Goal: Task Accomplishment & Management: Complete application form

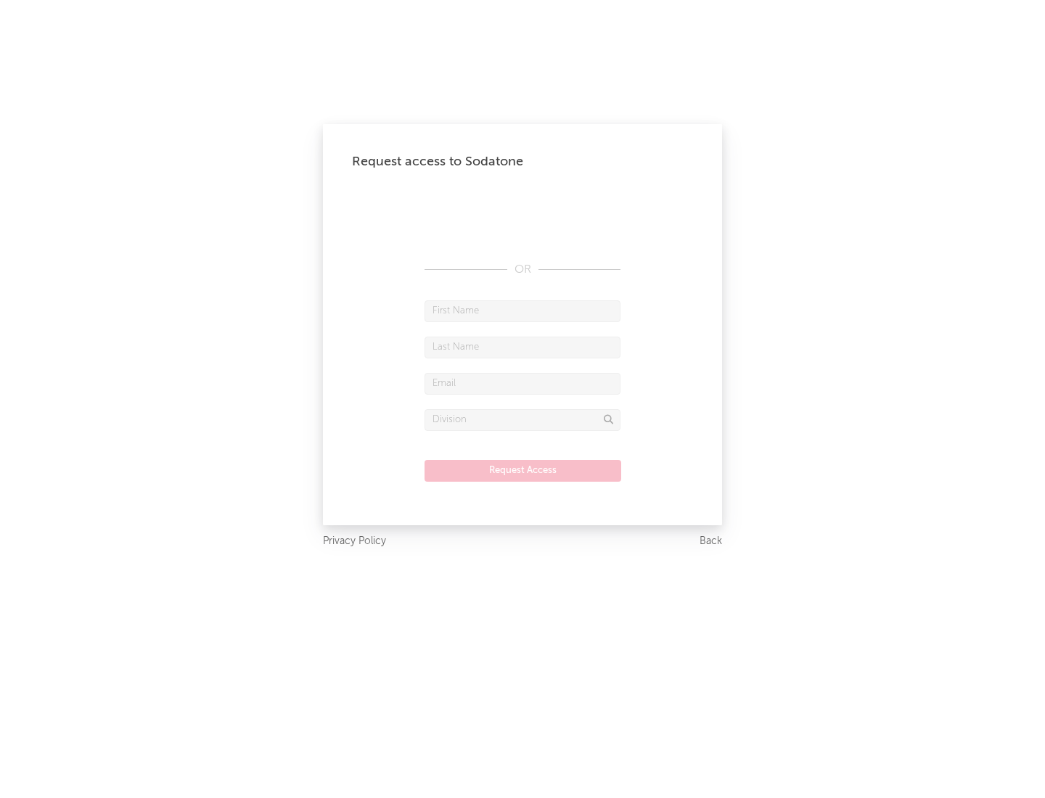
click at [522, 311] on input "text" at bounding box center [522, 311] width 196 height 22
type input "[PERSON_NAME]"
click at [522, 347] on input "text" at bounding box center [522, 348] width 196 height 22
type input "[PERSON_NAME]"
click at [522, 383] on input "text" at bounding box center [522, 384] width 196 height 22
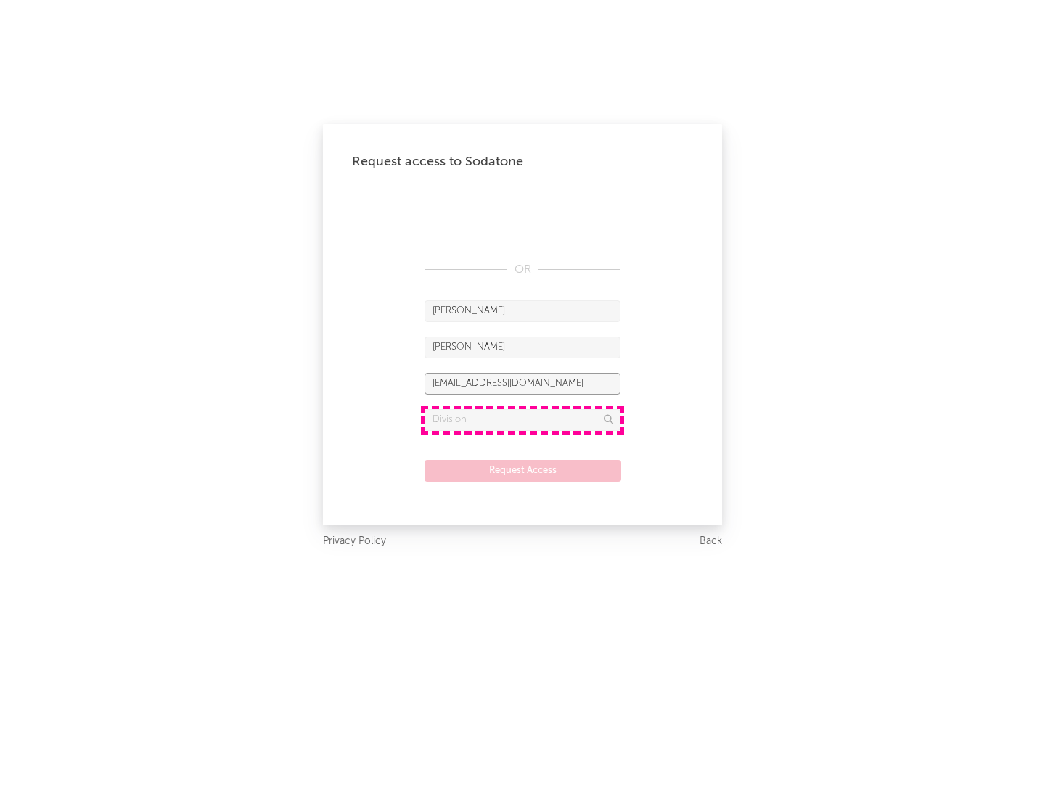
type input "[EMAIL_ADDRESS][DOMAIN_NAME]"
click at [522, 419] on input "text" at bounding box center [522, 420] width 196 height 22
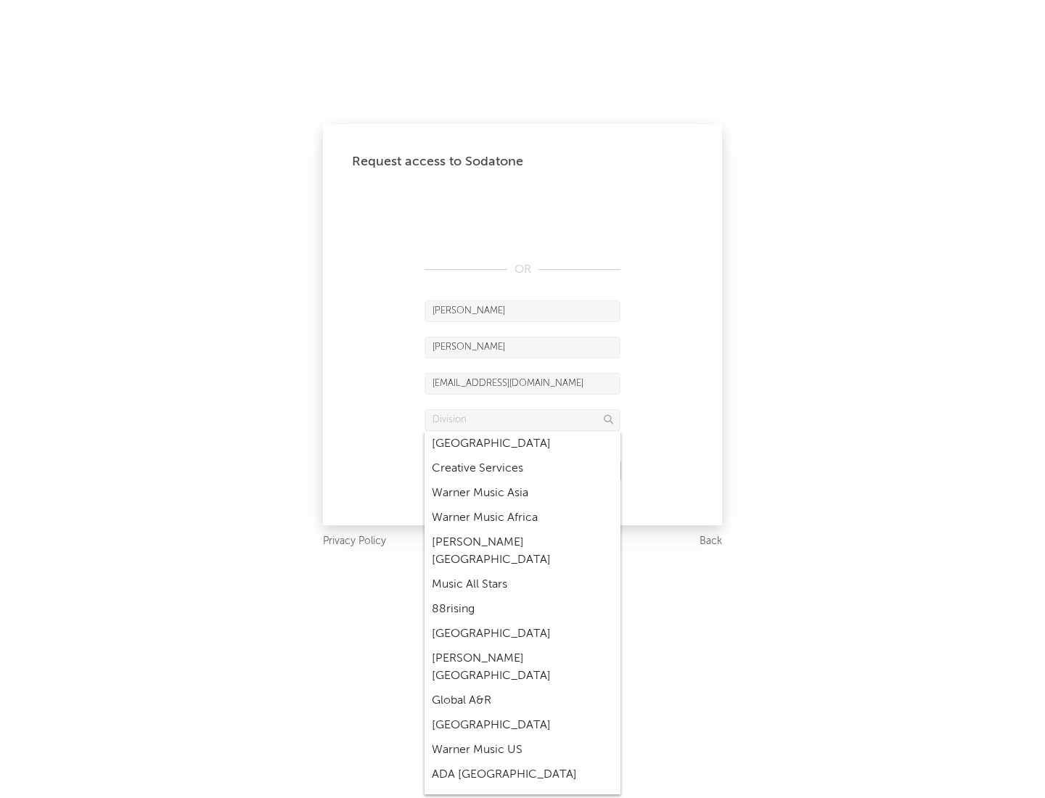
click at [522, 572] on div "Music All Stars" at bounding box center [522, 584] width 196 height 25
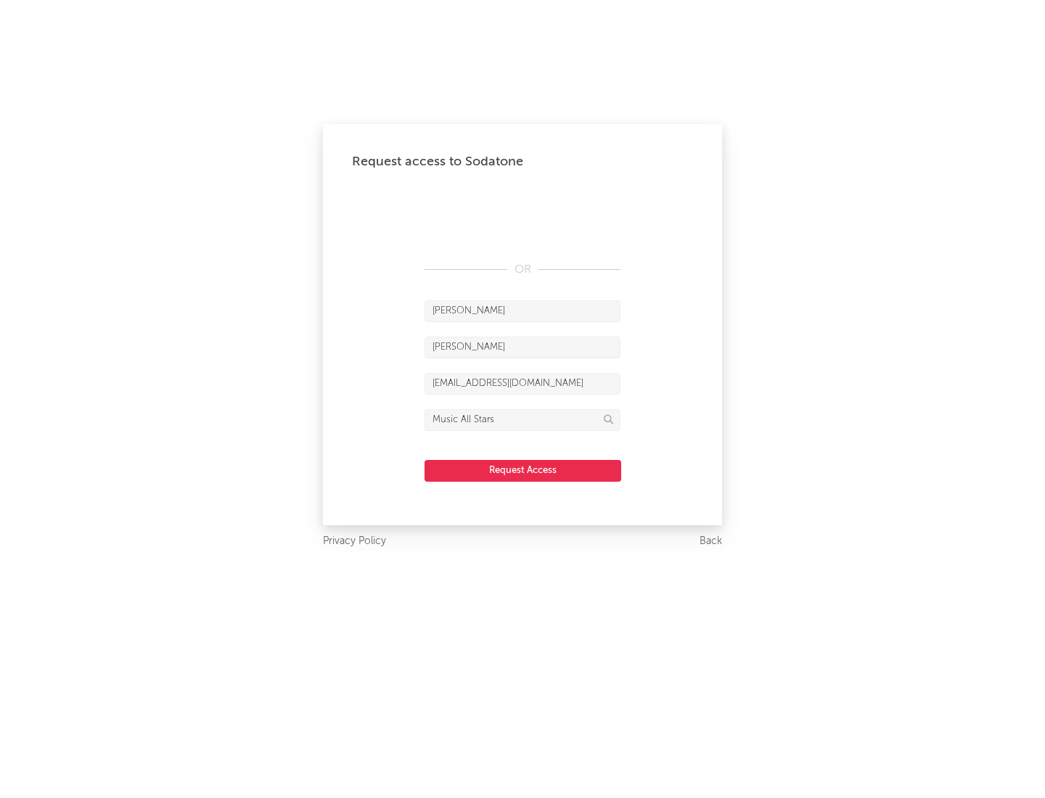
type input "Music All Stars"
click at [522, 470] on button "Request Access" at bounding box center [522, 471] width 197 height 22
